Goal: Information Seeking & Learning: Learn about a topic

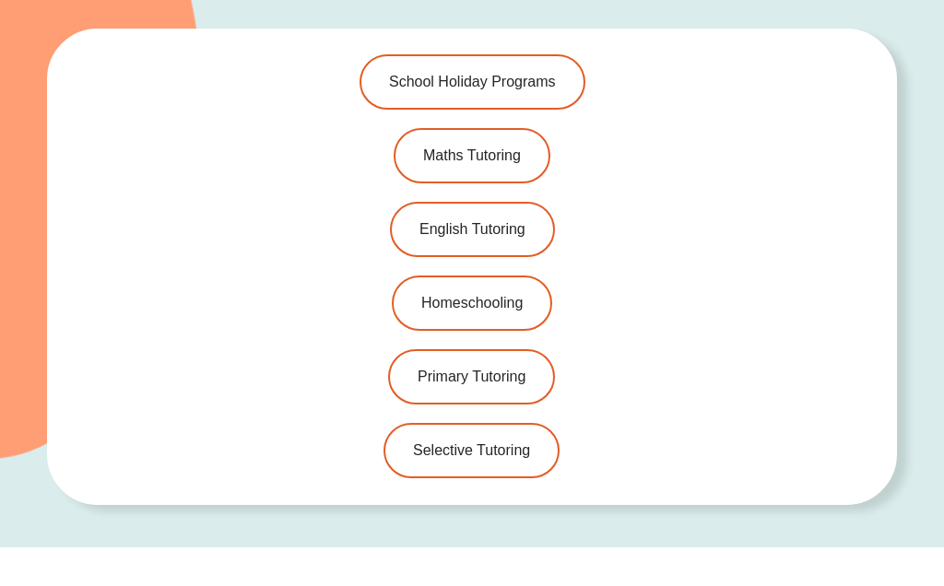
scroll to position [4471, 0]
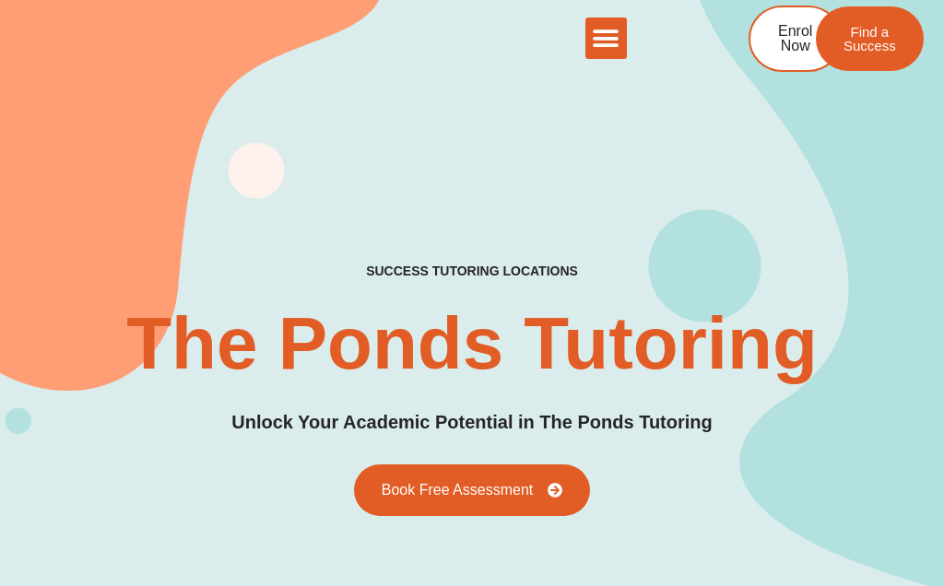
click at [616, 41] on icon "Menu Toggle" at bounding box center [606, 39] width 28 height 28
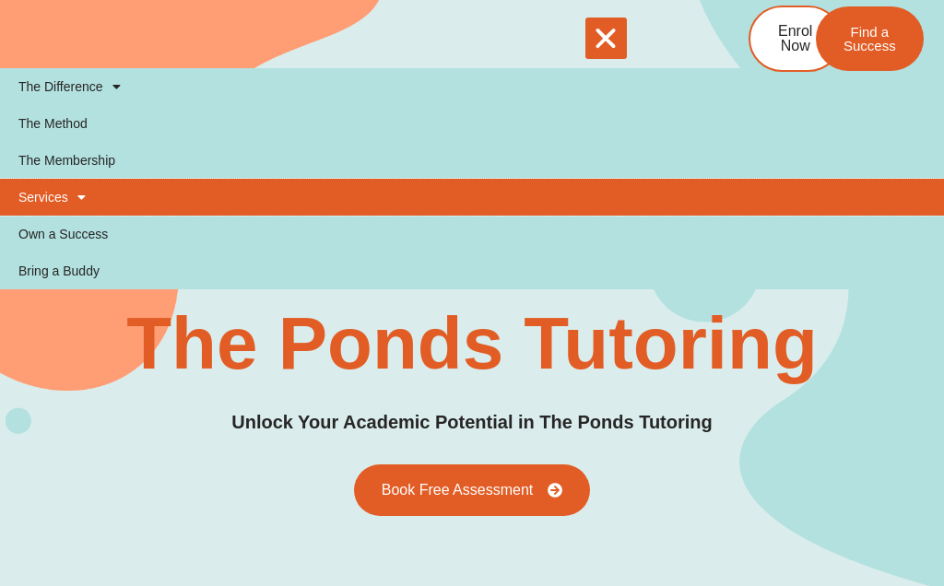
click at [60, 210] on link "Services" at bounding box center [472, 197] width 944 height 37
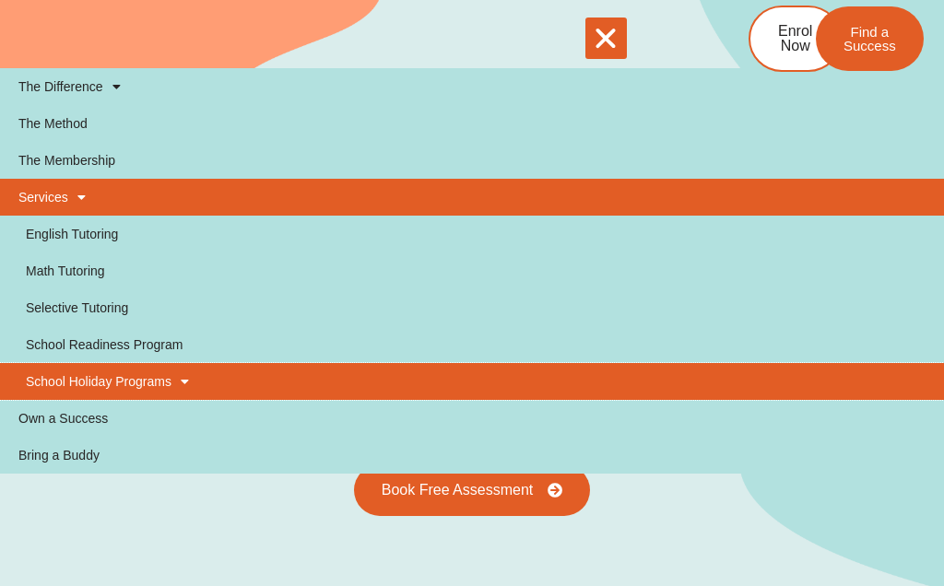
click at [178, 383] on span at bounding box center [180, 381] width 18 height 31
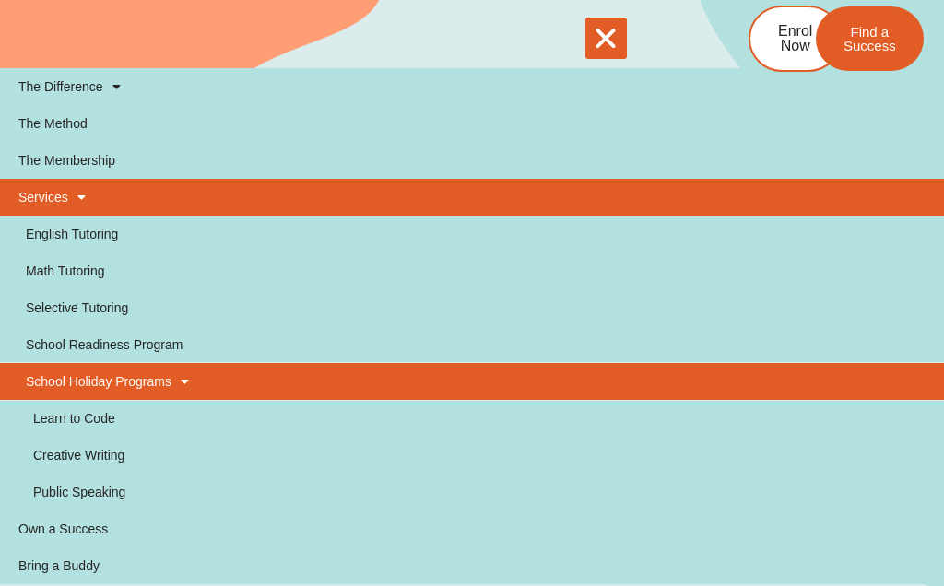
click at [187, 379] on span at bounding box center [180, 381] width 18 height 31
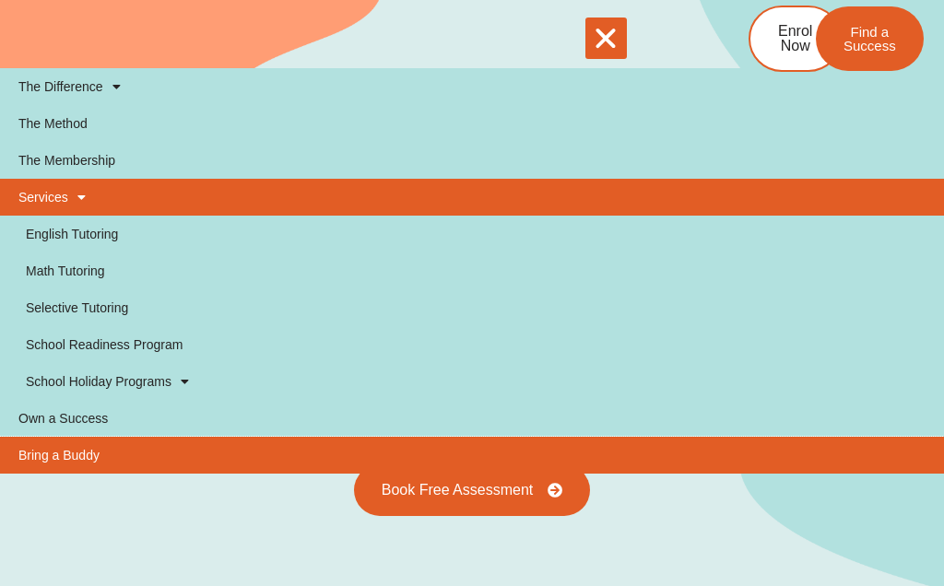
click at [86, 461] on link "Bring a Buddy" at bounding box center [472, 455] width 944 height 37
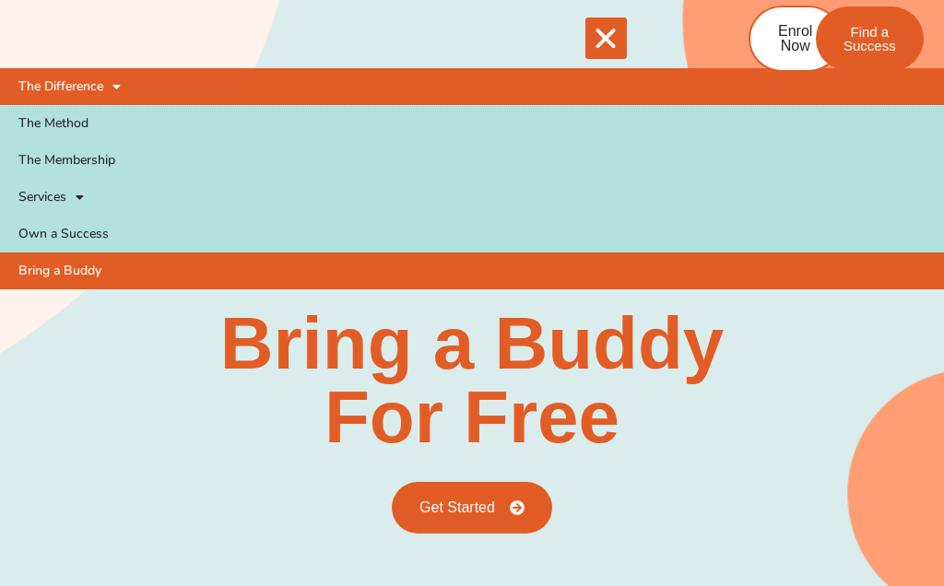
click at [117, 87] on span at bounding box center [112, 86] width 18 height 31
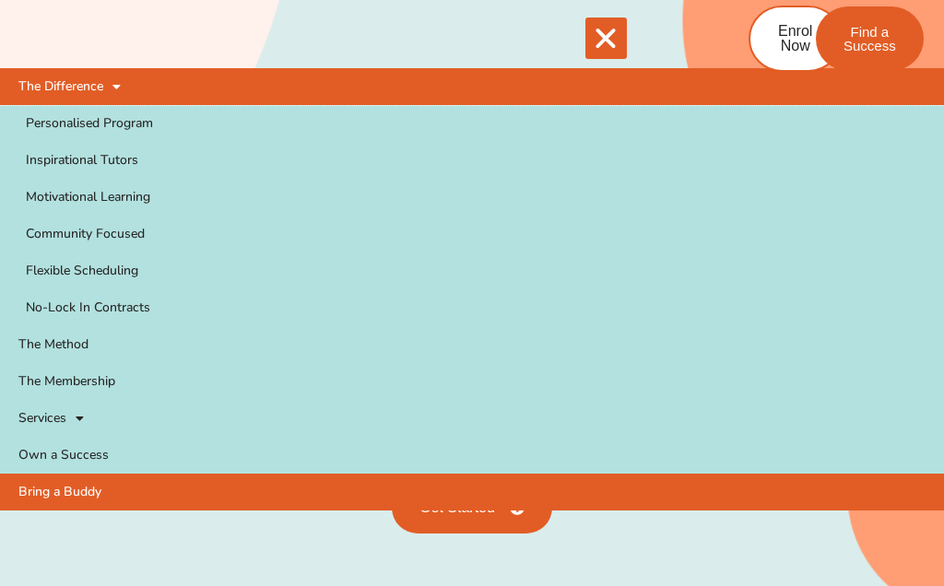
click at [124, 88] on link "The Difference" at bounding box center [472, 86] width 944 height 37
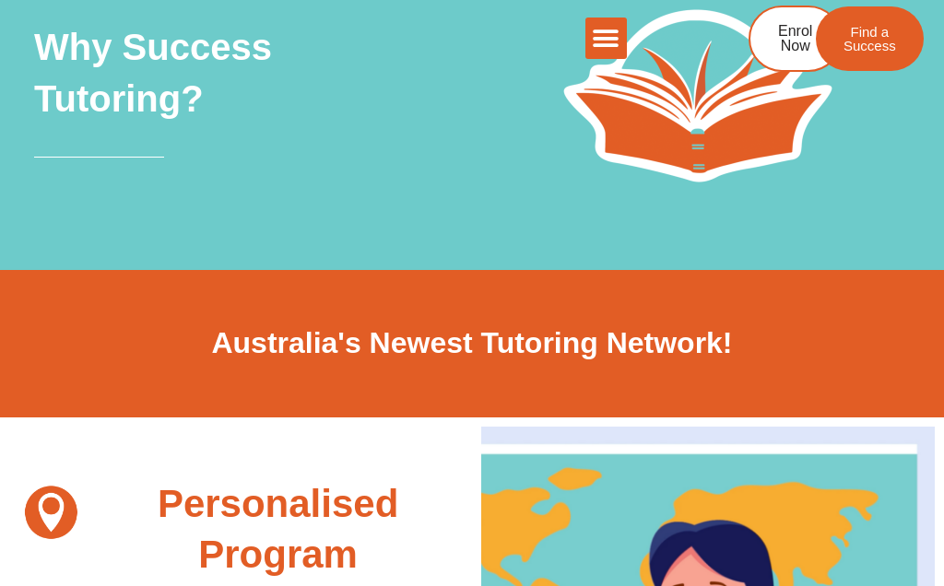
click at [607, 42] on icon "Menu Toggle" at bounding box center [606, 39] width 28 height 28
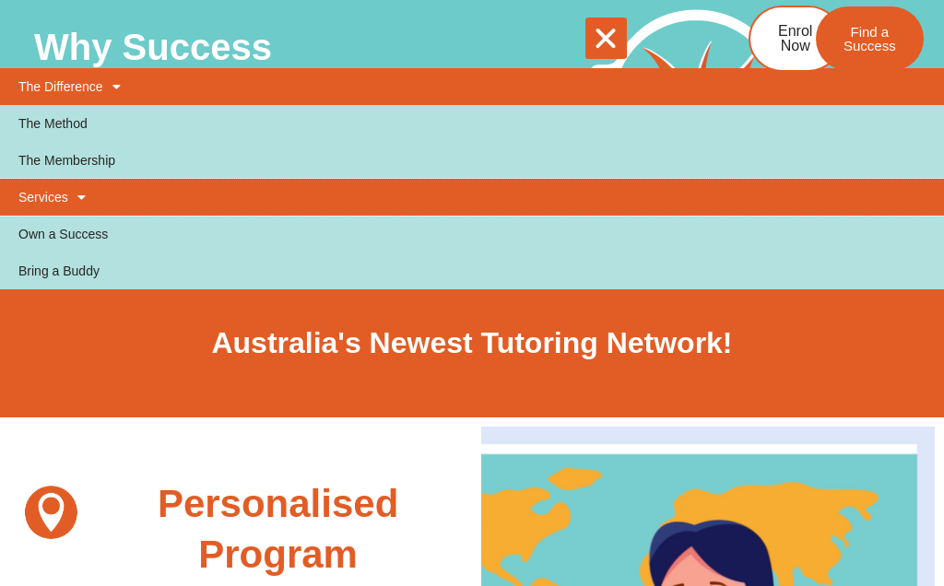
click at [81, 192] on span at bounding box center [77, 197] width 18 height 31
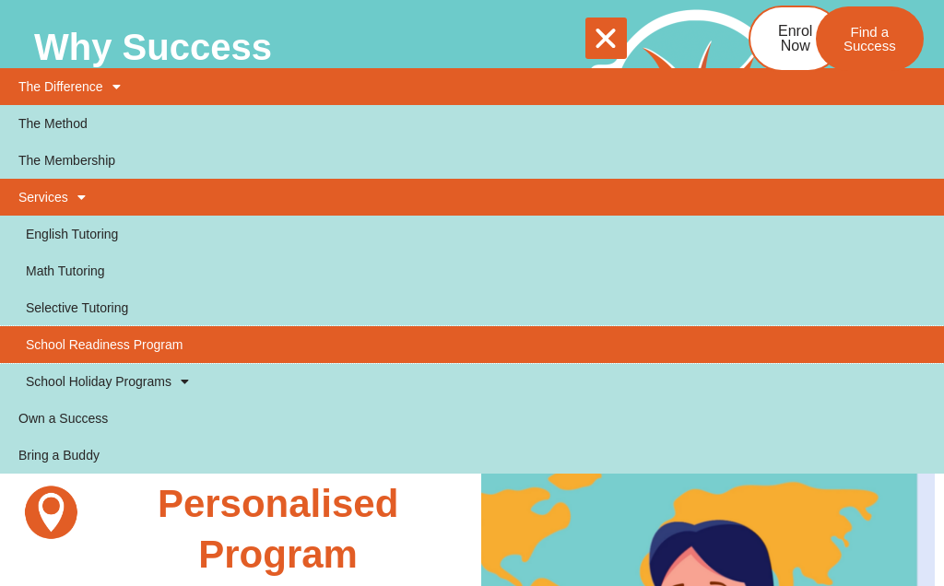
click at [160, 351] on link "School Readiness Program" at bounding box center [472, 344] width 944 height 37
